Goal: Information Seeking & Learning: Learn about a topic

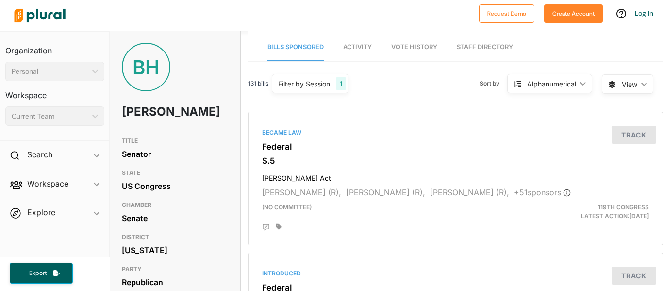
click at [492, 46] on link "Staff Directory" at bounding box center [484, 47] width 56 height 28
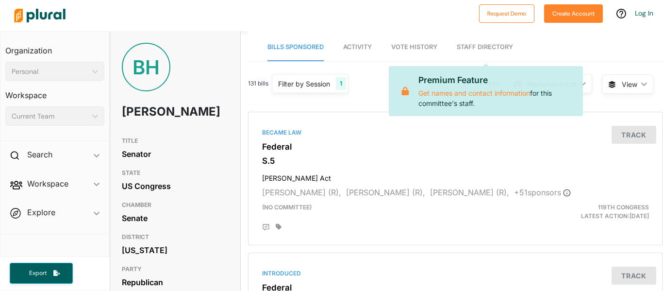
click at [347, 13] on div at bounding box center [242, 16] width 464 height 34
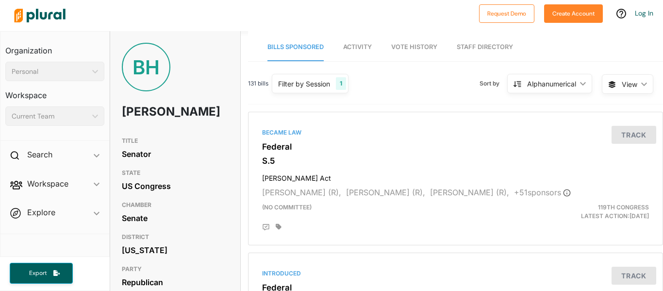
click at [52, 71] on div "Personal" at bounding box center [50, 71] width 77 height 10
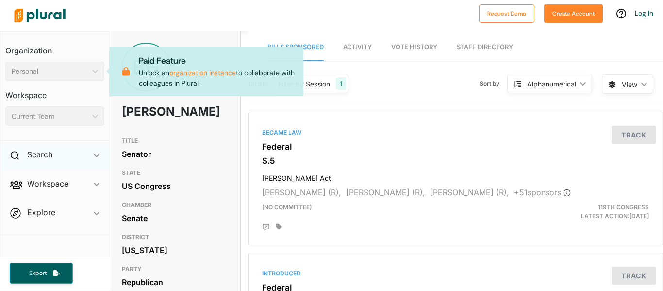
click at [62, 150] on div "Search ic_keyboard_arrow_down" at bounding box center [54, 156] width 109 height 26
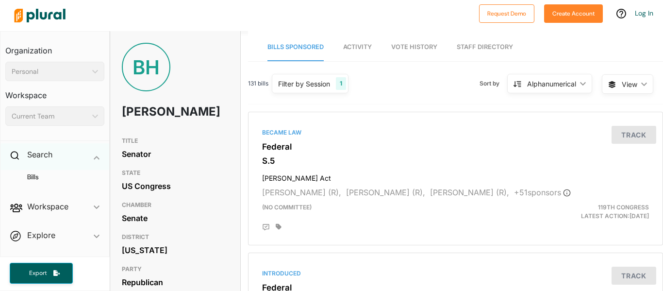
click at [63, 150] on div "Search ic_keyboard_arrow_down" at bounding box center [54, 156] width 109 height 26
click at [53, 186] on span "Workspace ic_keyboard_arrow_down Members Bills Tags Saved Searches Activity" at bounding box center [54, 185] width 109 height 26
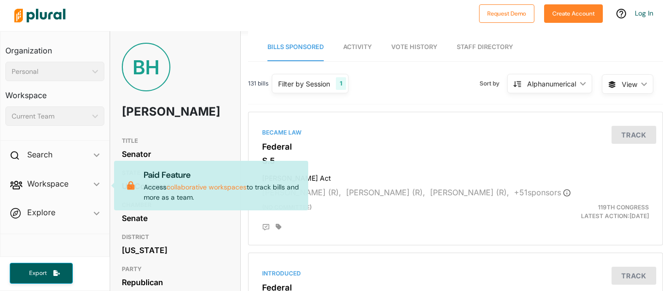
click at [54, 210] on span "Explore ic_keyboard_arrow_down Overview" at bounding box center [54, 214] width 109 height 26
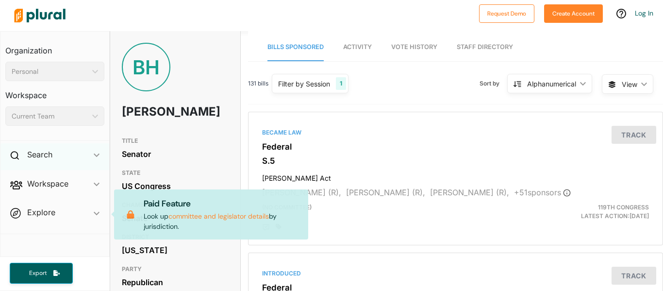
click at [56, 152] on div "Search ic_keyboard_arrow_down" at bounding box center [54, 156] width 109 height 26
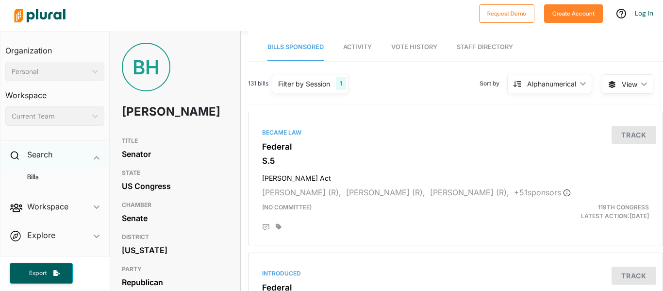
click at [56, 152] on div "Search ic_keyboard_arrow_down" at bounding box center [54, 156] width 109 height 26
click at [137, 75] on div "BH" at bounding box center [146, 67] width 49 height 49
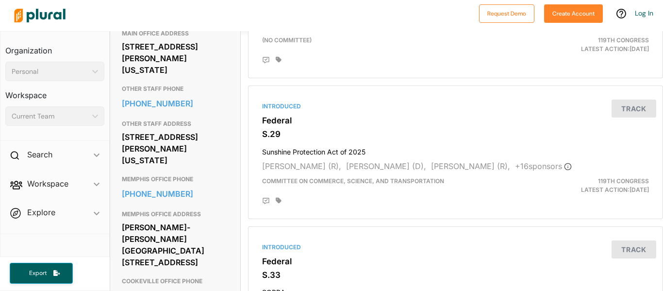
scroll to position [448, 0]
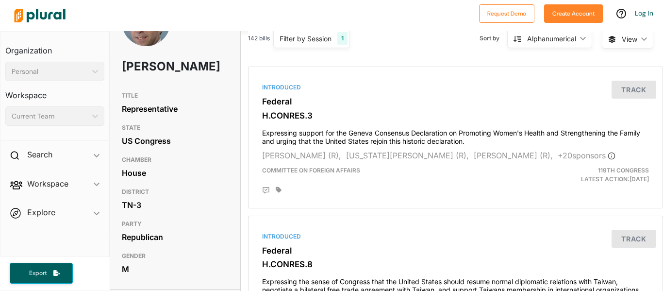
scroll to position [6, 0]
